Goal: Task Accomplishment & Management: Use online tool/utility

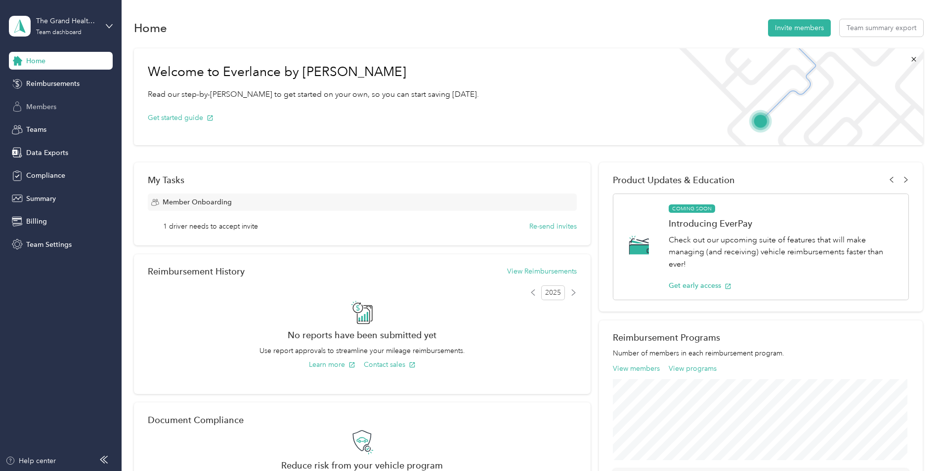
click at [48, 108] on span "Members" at bounding box center [41, 107] width 30 height 10
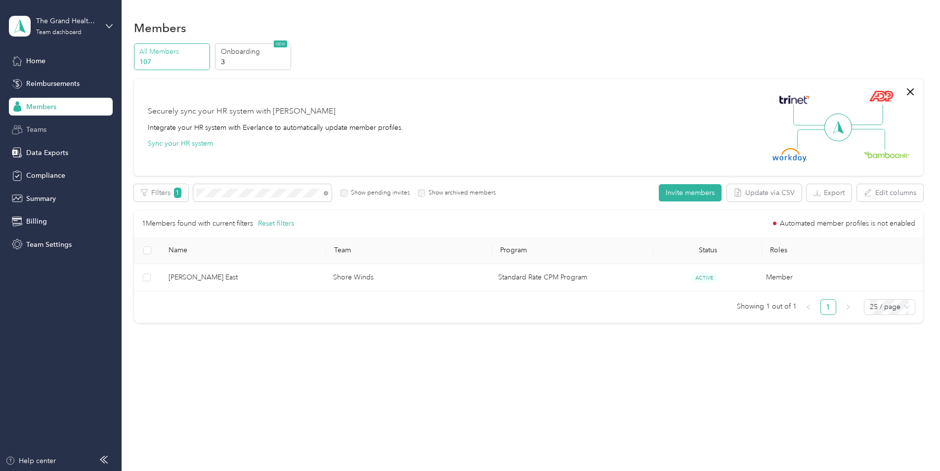
click at [42, 129] on span "Teams" at bounding box center [36, 130] width 20 height 10
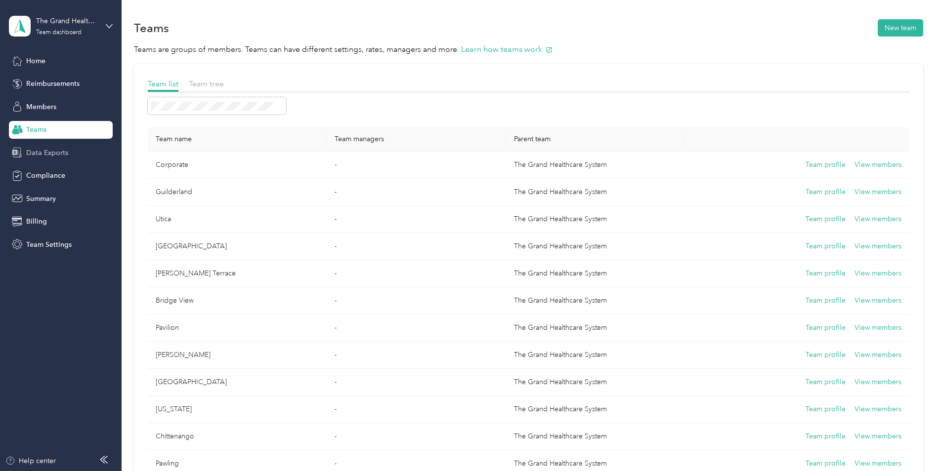
click at [42, 149] on span "Data Exports" at bounding box center [47, 153] width 42 height 10
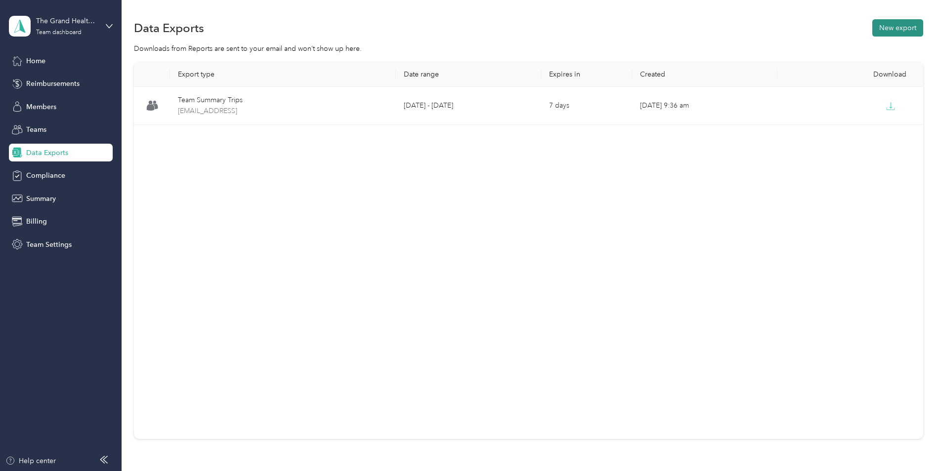
click at [895, 30] on button "New export" at bounding box center [897, 27] width 51 height 17
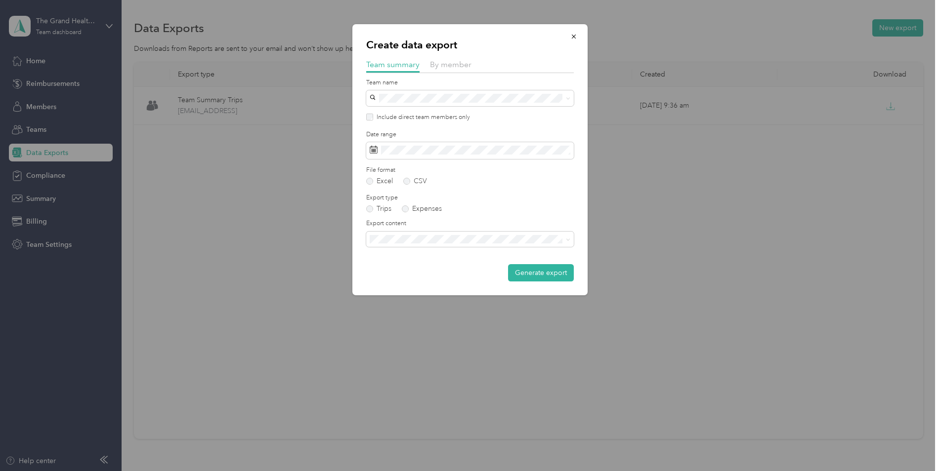
click at [444, 69] on div "By member" at bounding box center [451, 65] width 42 height 12
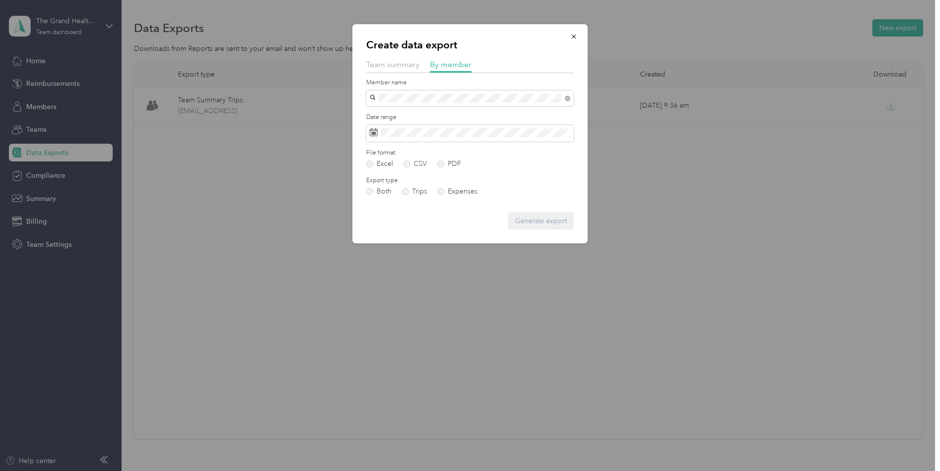
click at [400, 116] on span "[PERSON_NAME]" at bounding box center [400, 116] width 55 height 8
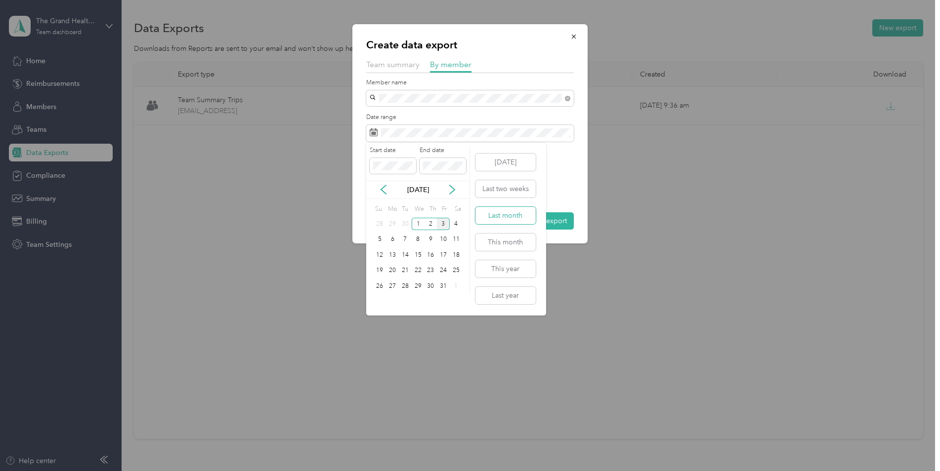
click at [515, 211] on button "Last month" at bounding box center [505, 215] width 60 height 17
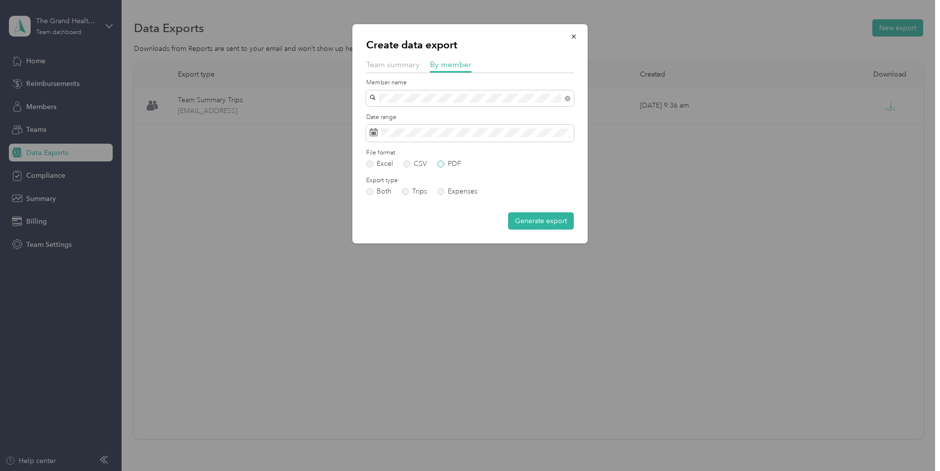
click at [444, 165] on label "PDF" at bounding box center [449, 164] width 24 height 7
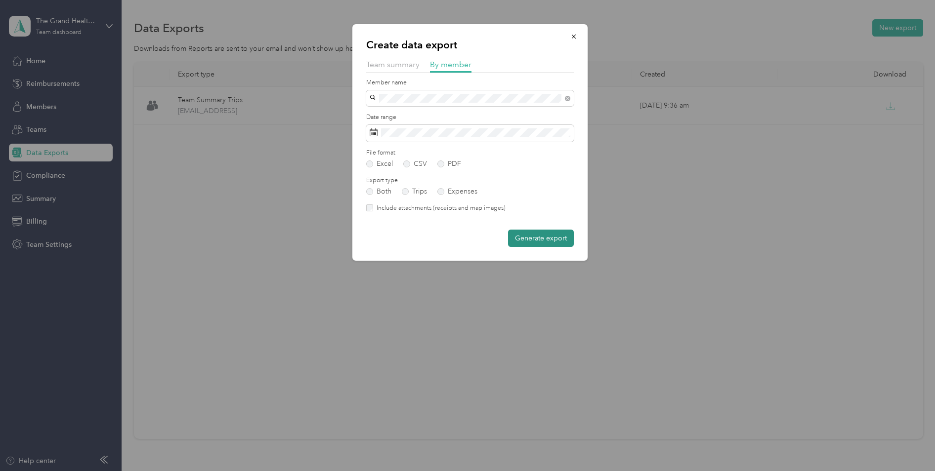
click at [538, 237] on button "Generate export" at bounding box center [541, 238] width 66 height 17
